Goal: Transaction & Acquisition: Purchase product/service

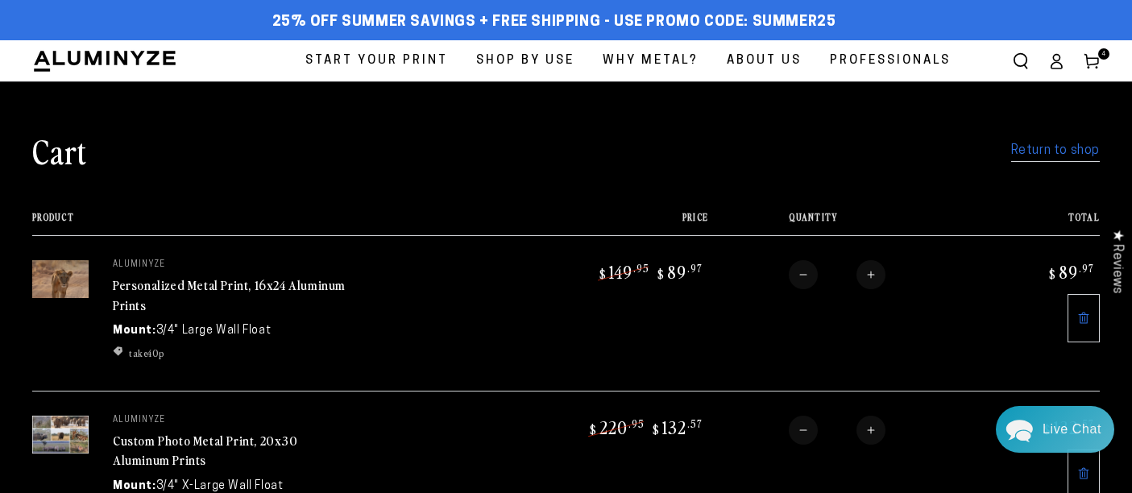
click at [1048, 158] on link "Return to shop" at bounding box center [1055, 150] width 89 height 23
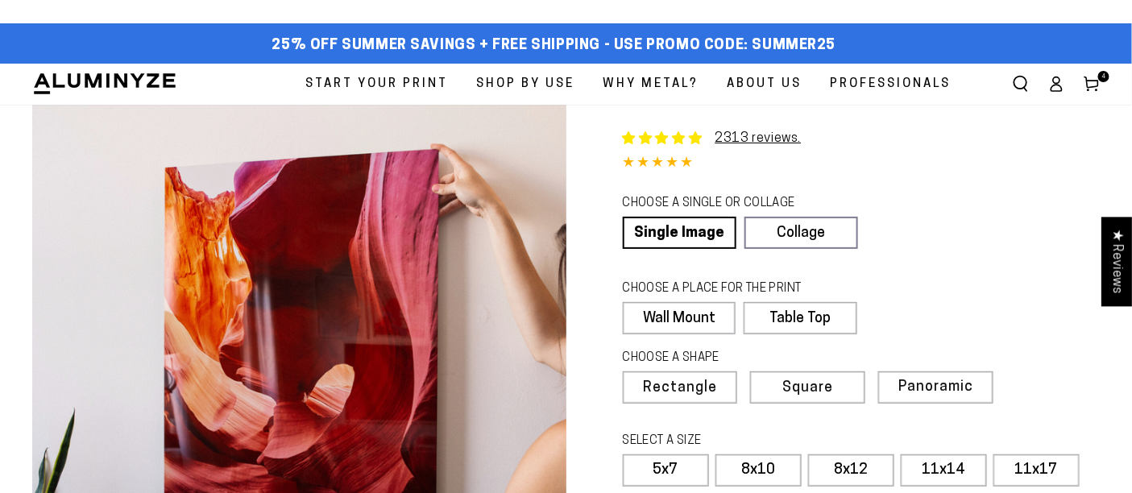
select select "**********"
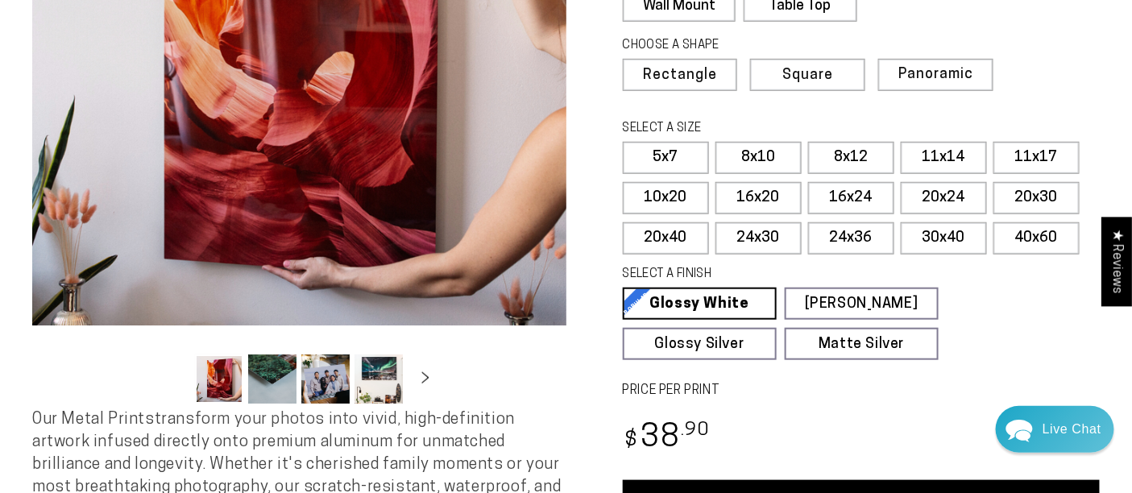
scroll to position [312, 0]
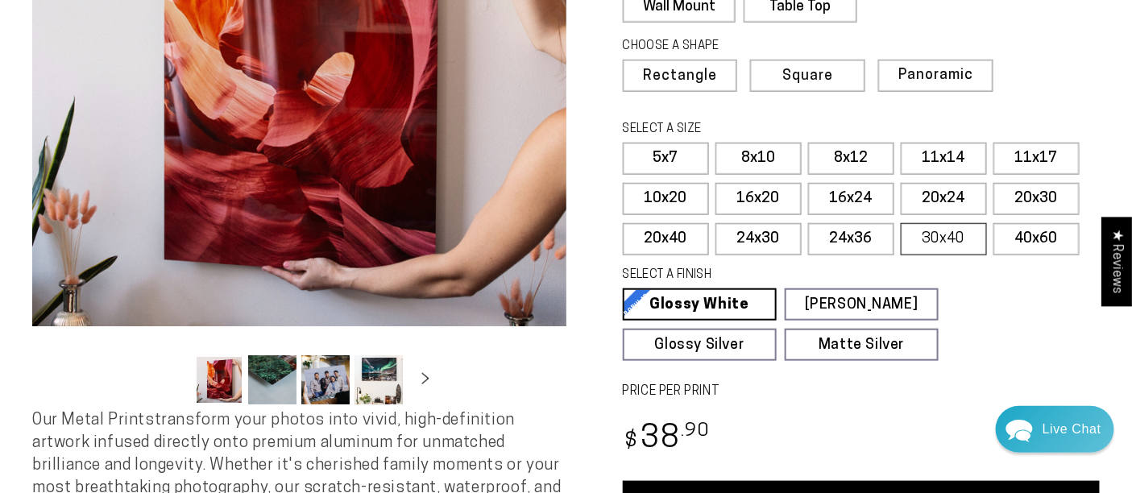
click at [928, 227] on label "30x40" at bounding box center [944, 239] width 86 height 32
click at [906, 70] on span "Panoramic" at bounding box center [933, 75] width 73 height 15
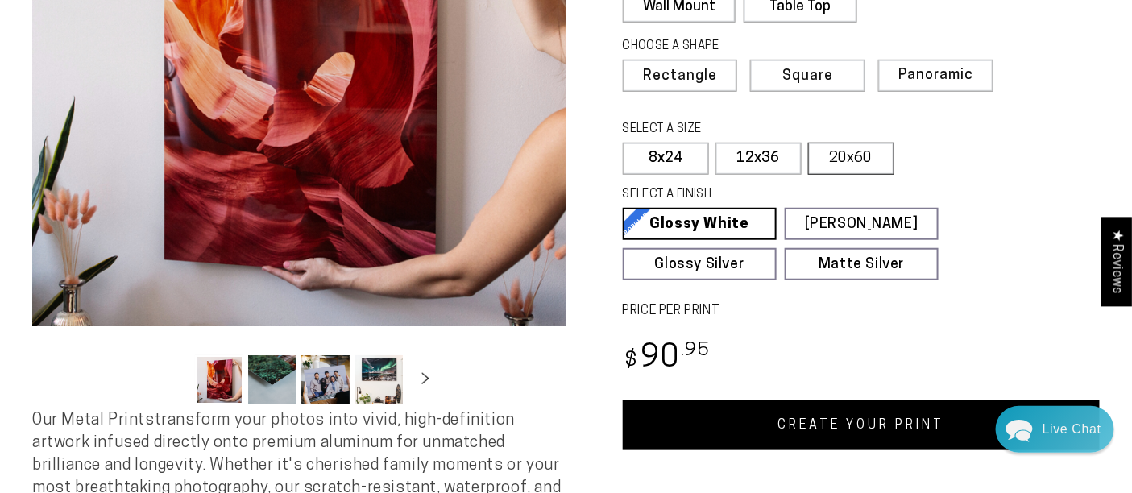
click at [839, 169] on label "20x60" at bounding box center [851, 159] width 86 height 32
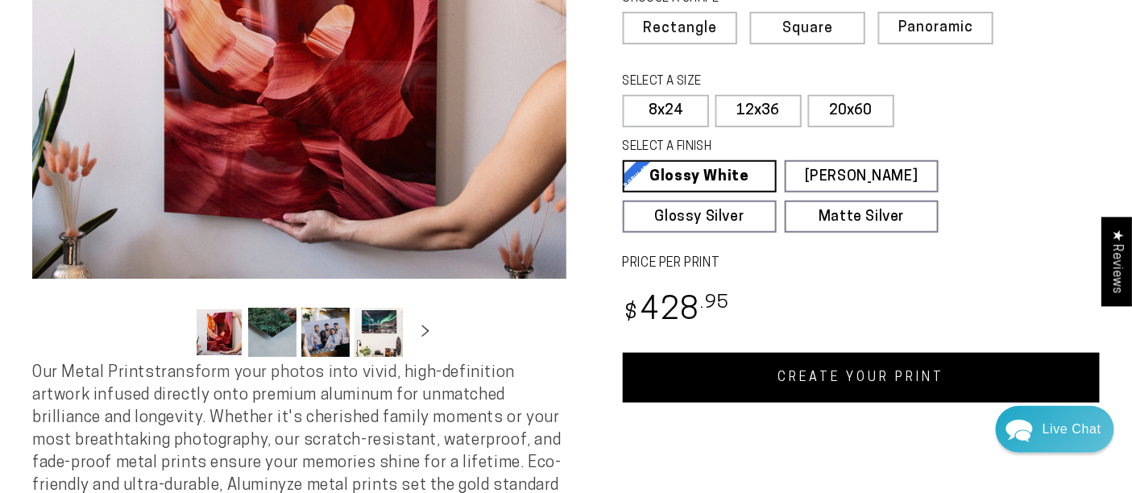
scroll to position [371, 0]
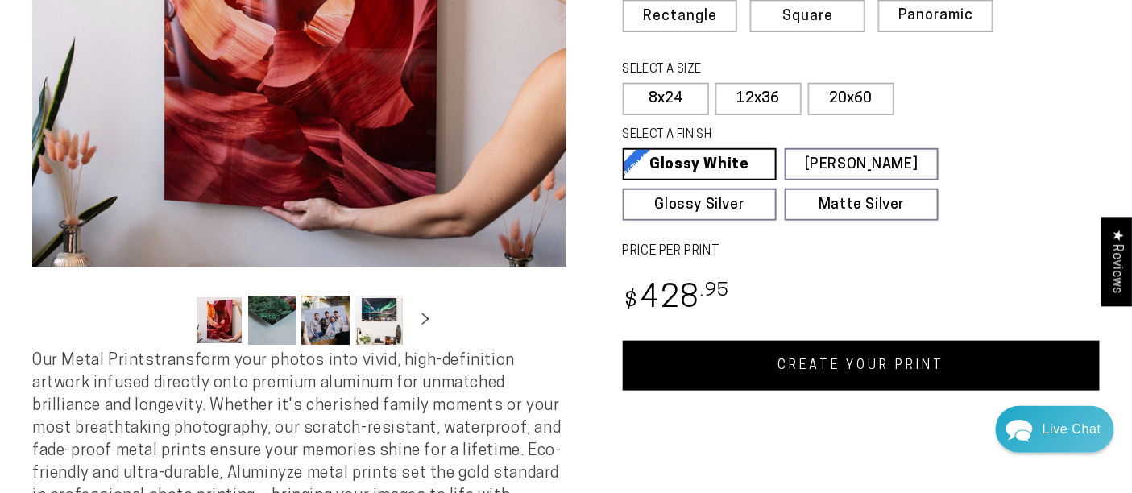
click at [769, 338] on div "Single Product 2313 reviews. 4.85 / 5.0 (2245) 2245 total reviews CHOOSE A SING…" at bounding box center [833, 61] width 534 height 657
click at [762, 372] on link "CREATE YOUR PRINT" at bounding box center [862, 366] width 478 height 50
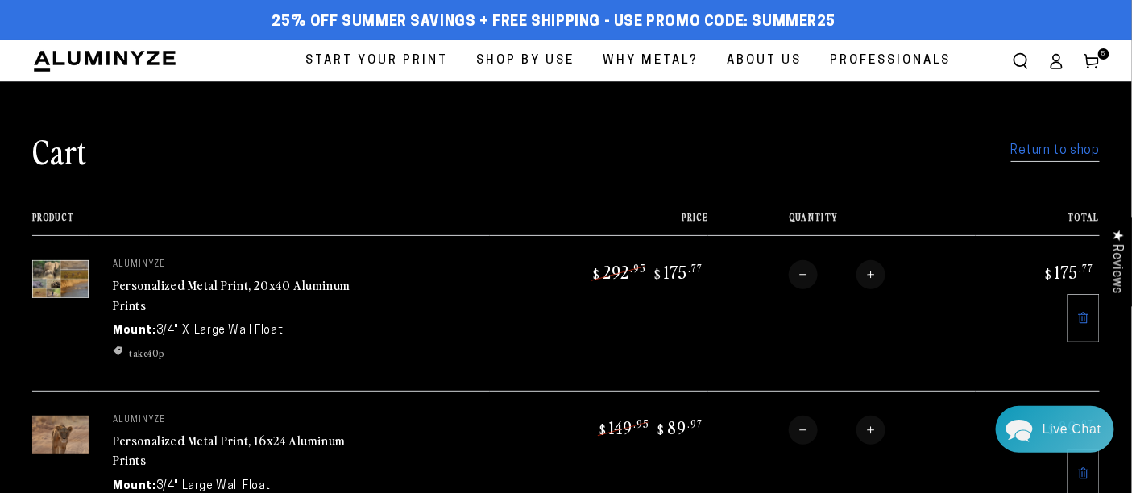
click at [245, 282] on link "Personalized Metal Print, 20x40 Aluminum Prints" at bounding box center [232, 295] width 238 height 39
click at [1070, 154] on link "Return to shop" at bounding box center [1055, 150] width 89 height 23
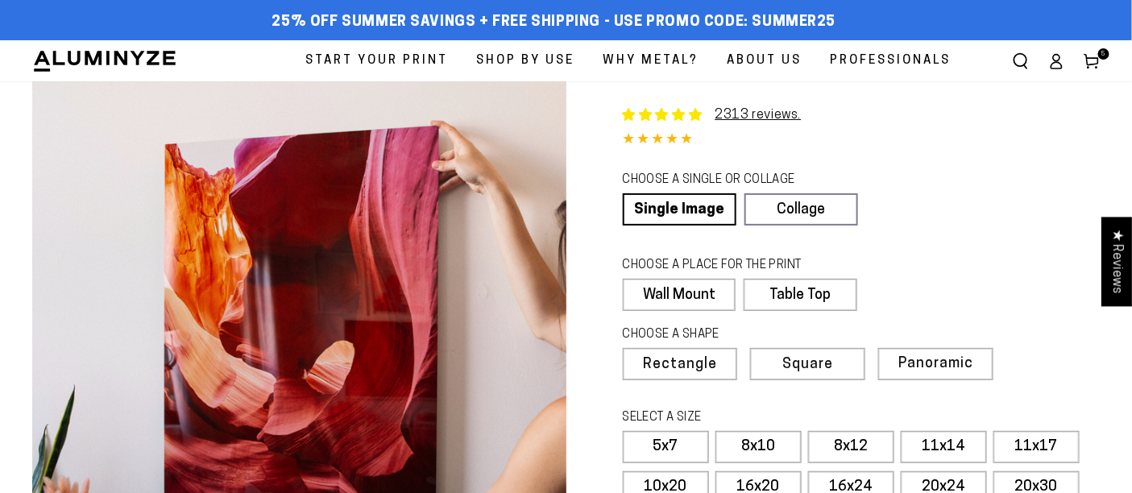
select select "**********"
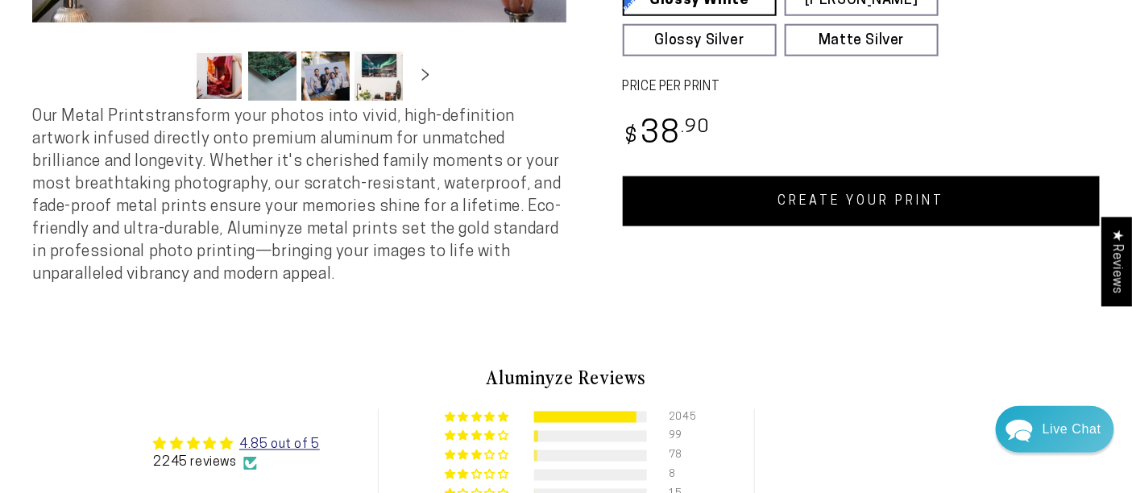
scroll to position [610, 0]
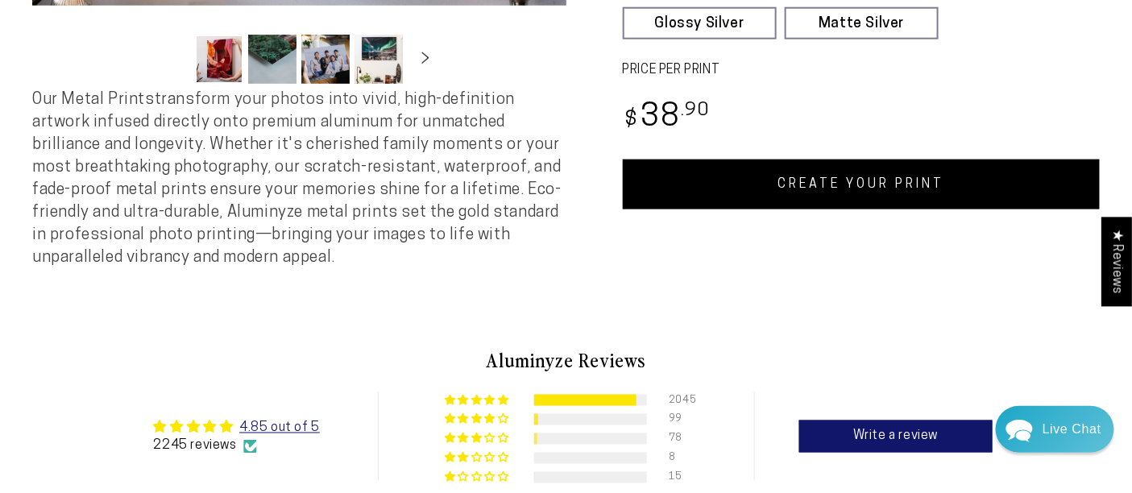
click at [932, 172] on link "CREATE YOUR PRINT" at bounding box center [862, 185] width 478 height 50
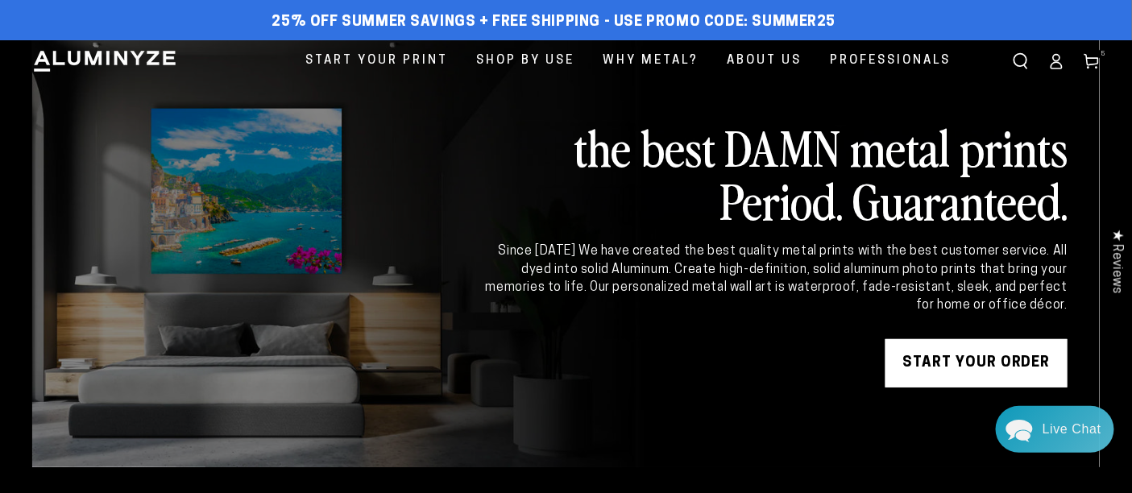
click at [1101, 60] on link "Cart 5 5 items" at bounding box center [1091, 61] width 35 height 35
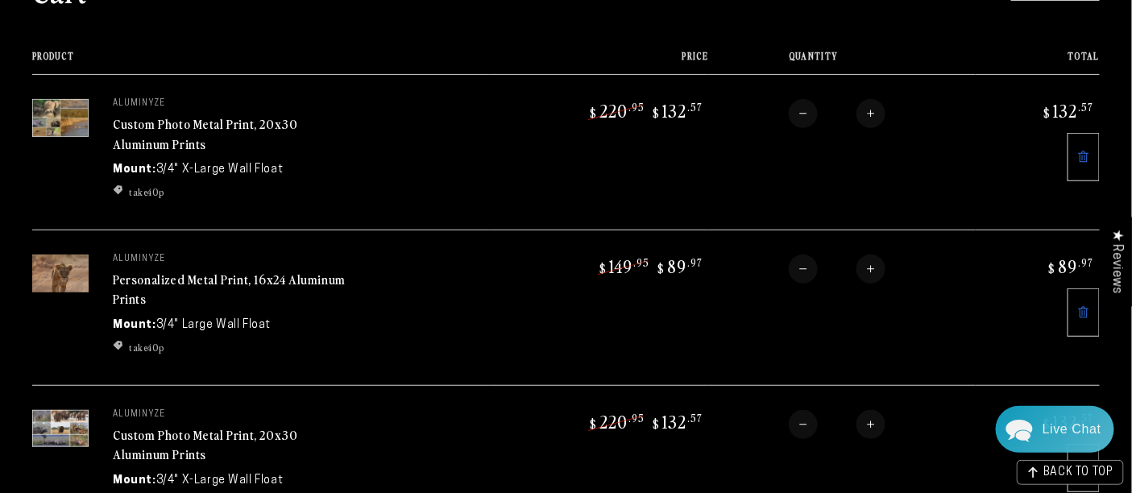
scroll to position [160, 0]
